Goal: Obtain resource: Obtain resource

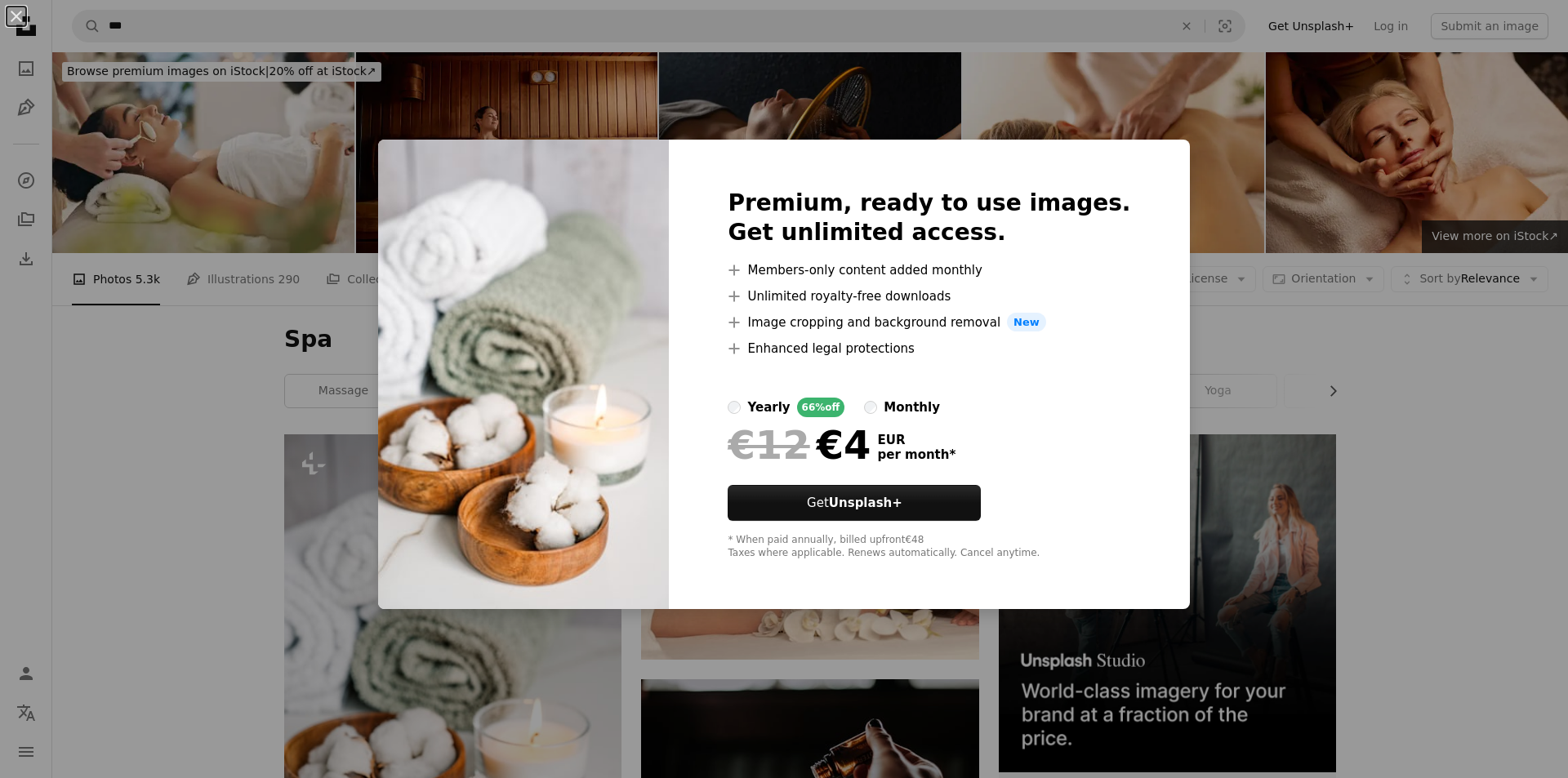
click at [239, 270] on div "An X shape Premium, ready to use images. Get unlimited access. A plus sign Memb…" at bounding box center [784, 389] width 1568 height 778
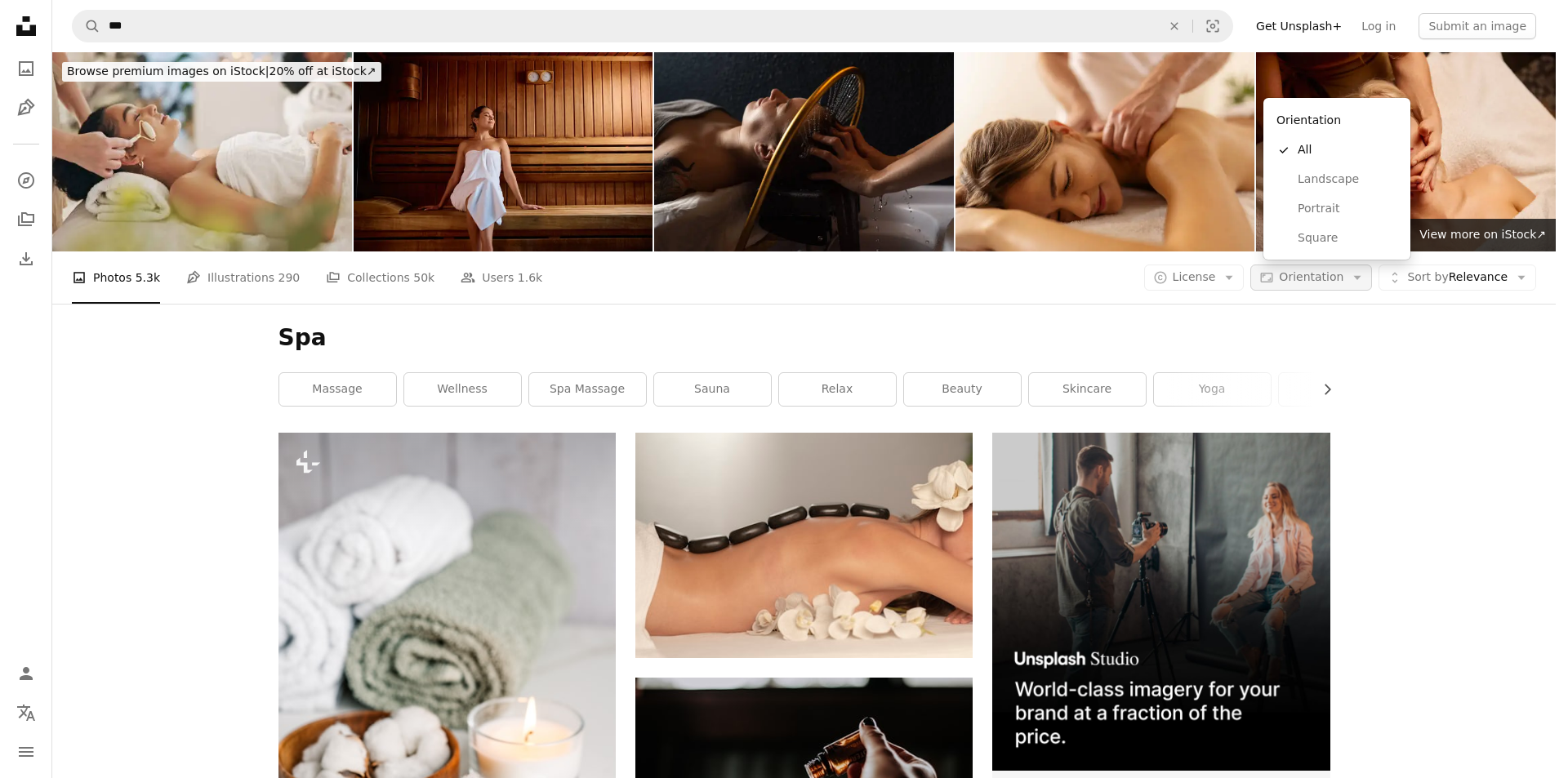
click at [1331, 271] on span "Orientation" at bounding box center [1311, 277] width 65 height 13
click at [1338, 206] on span "Portrait" at bounding box center [1348, 209] width 100 height 16
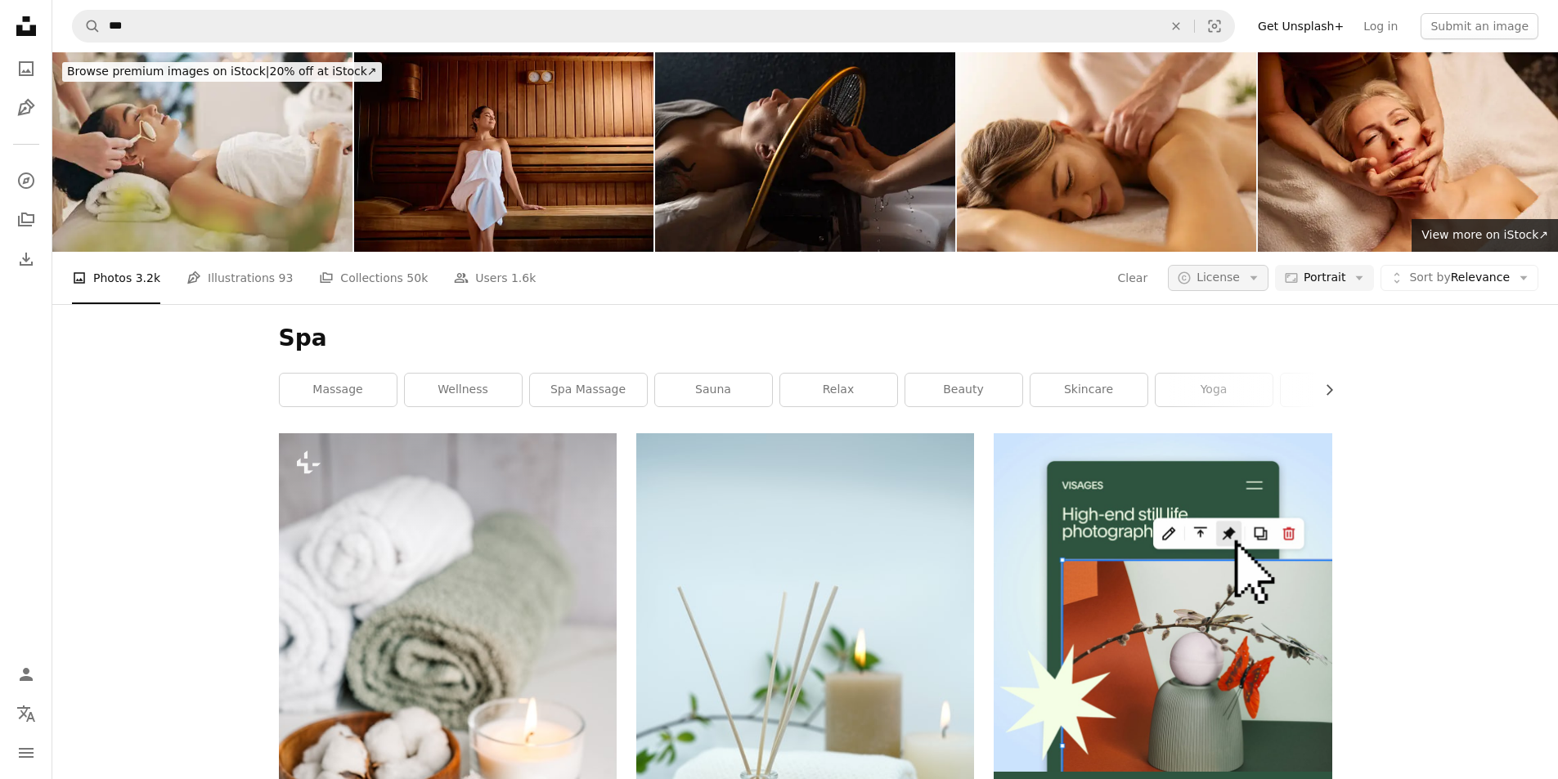
click at [1221, 271] on span "License" at bounding box center [1218, 277] width 43 height 13
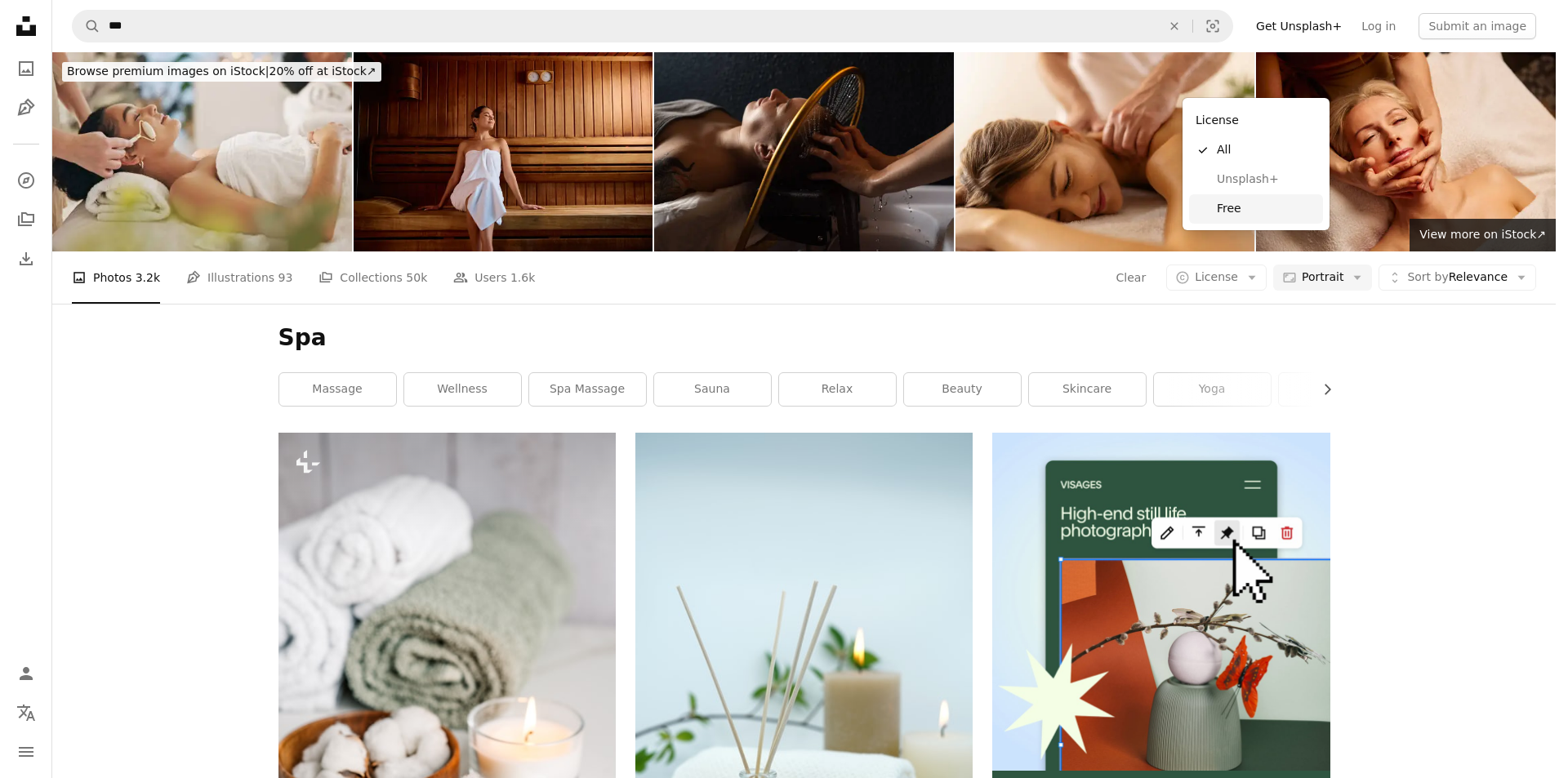
click at [1244, 204] on span "Free" at bounding box center [1267, 209] width 100 height 16
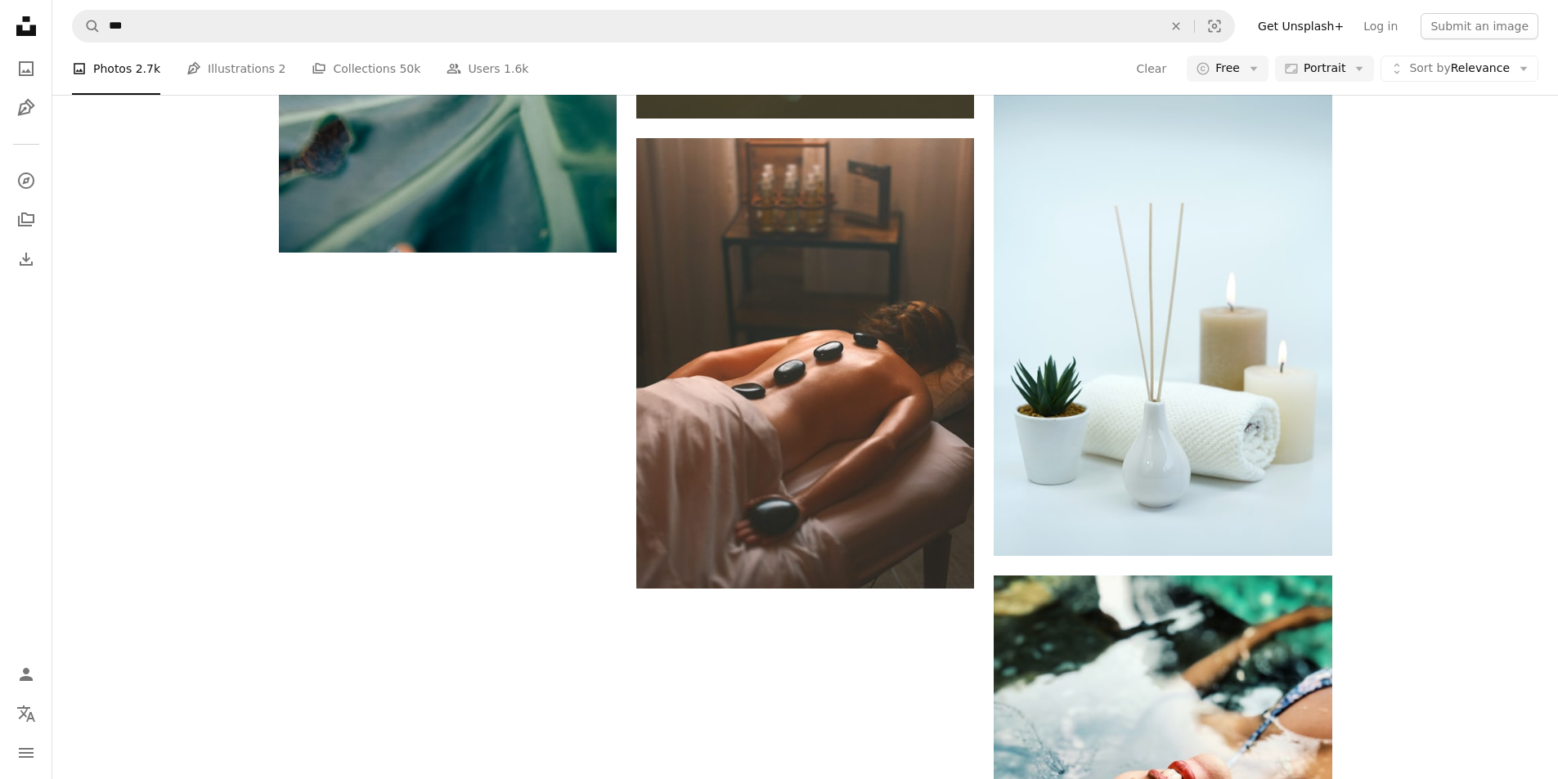
scroll to position [3372, 0]
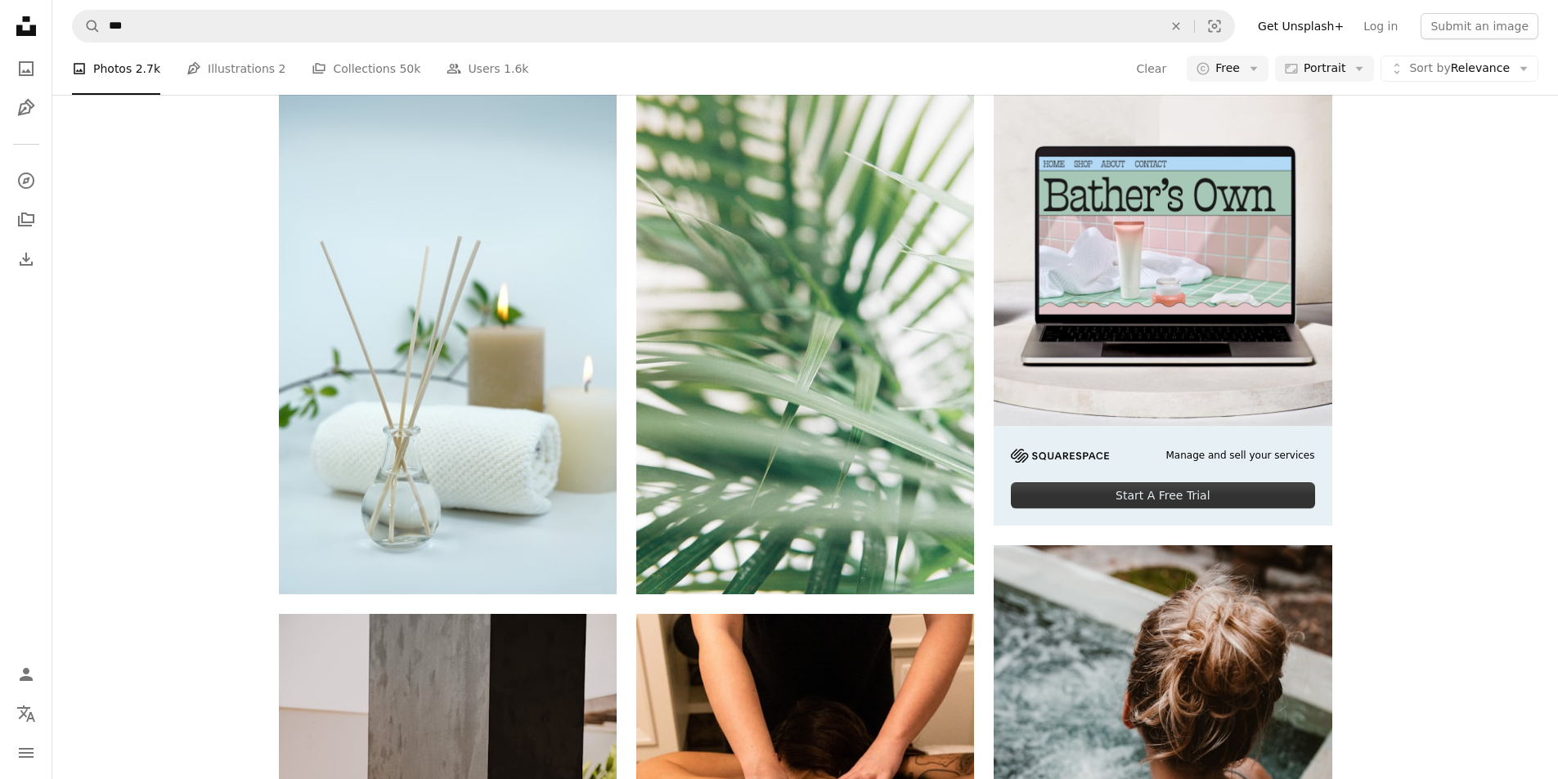
scroll to position [0, 0]
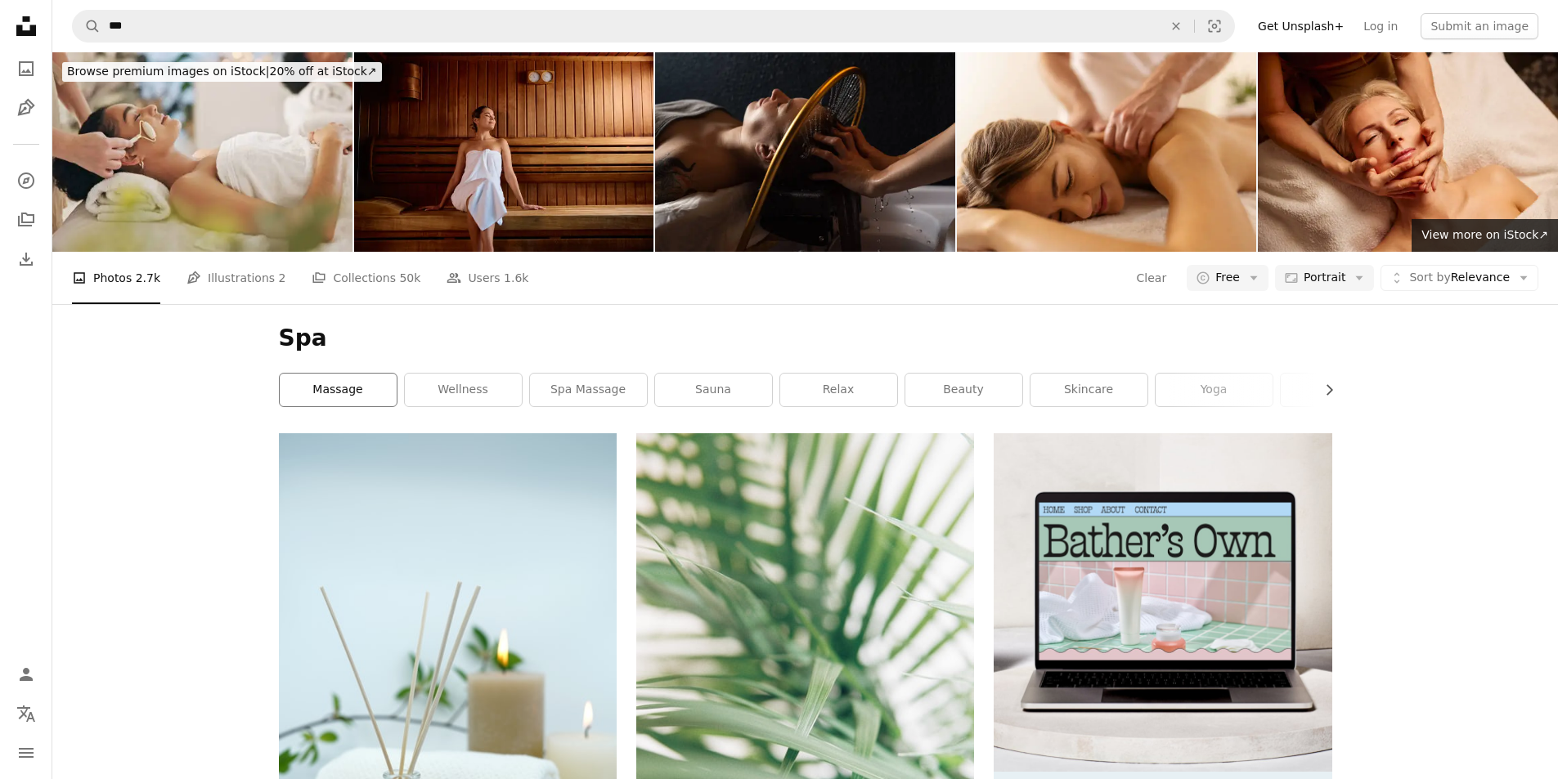
click at [339, 374] on link "massage" at bounding box center [338, 390] width 117 height 33
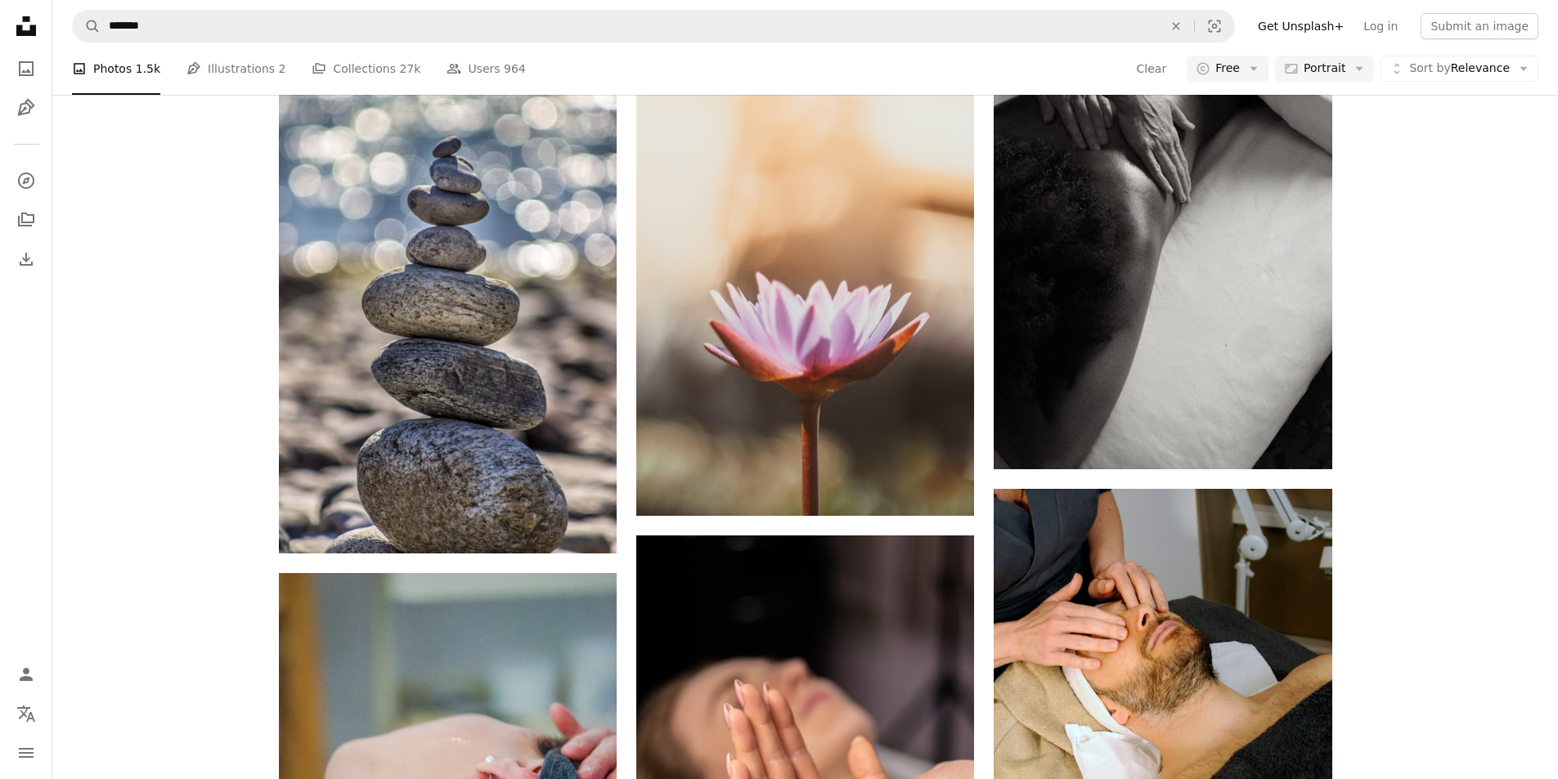
scroll to position [2535, 0]
